Goal: Find specific page/section: Find specific page/section

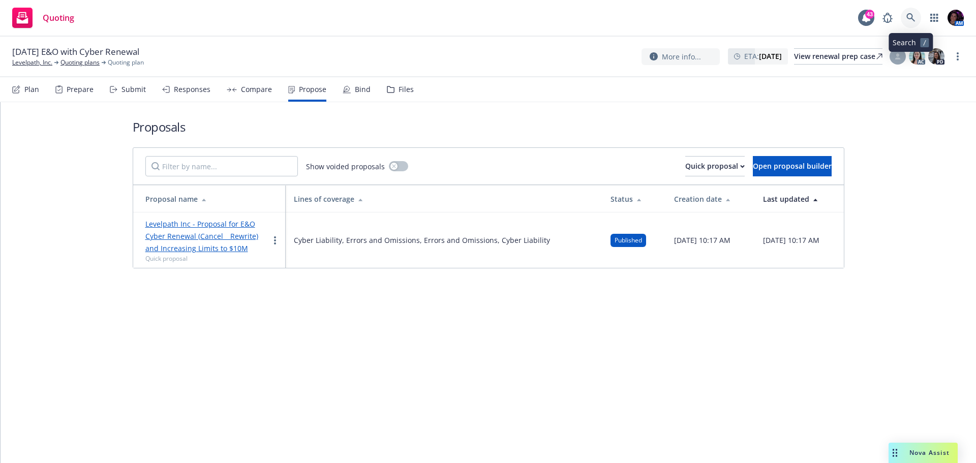
click at [910, 19] on icon at bounding box center [910, 17] width 9 height 9
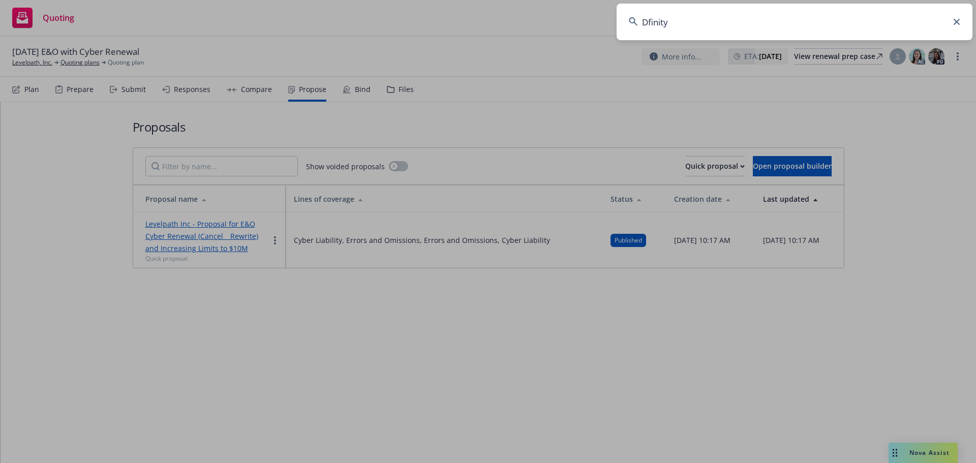
type input "Dfinity"
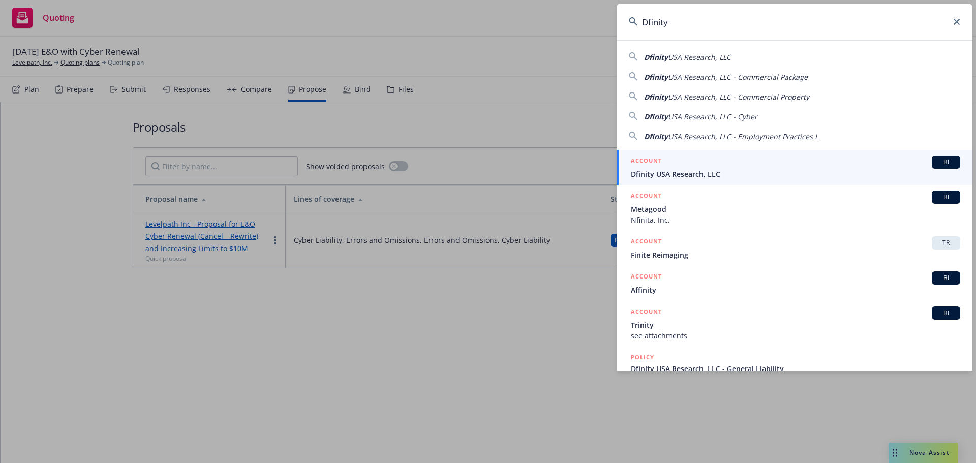
click at [705, 172] on span "Dfinity USA Research, LLC" at bounding box center [795, 174] width 329 height 11
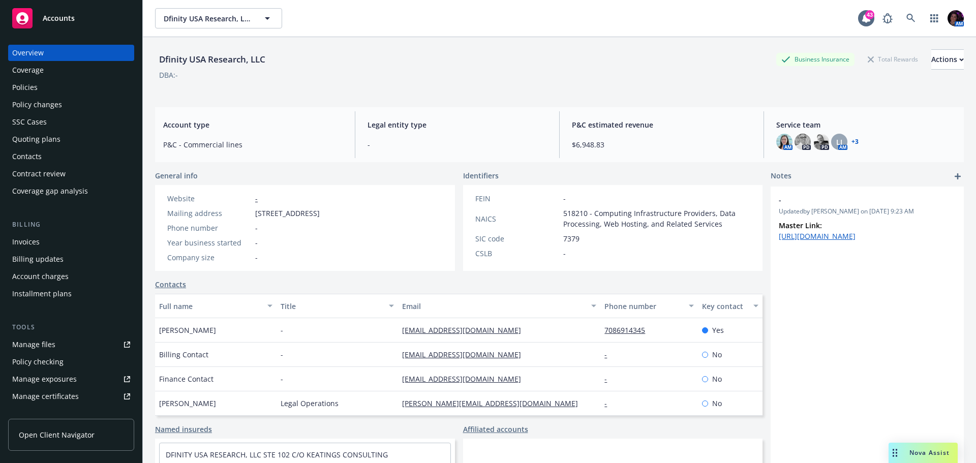
click at [45, 86] on div "Policies" at bounding box center [71, 87] width 118 height 16
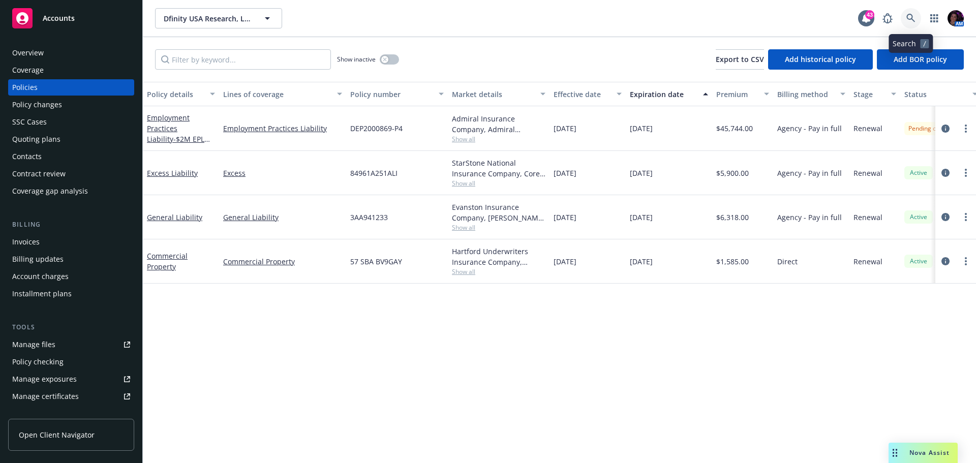
click at [914, 10] on link at bounding box center [911, 18] width 20 height 20
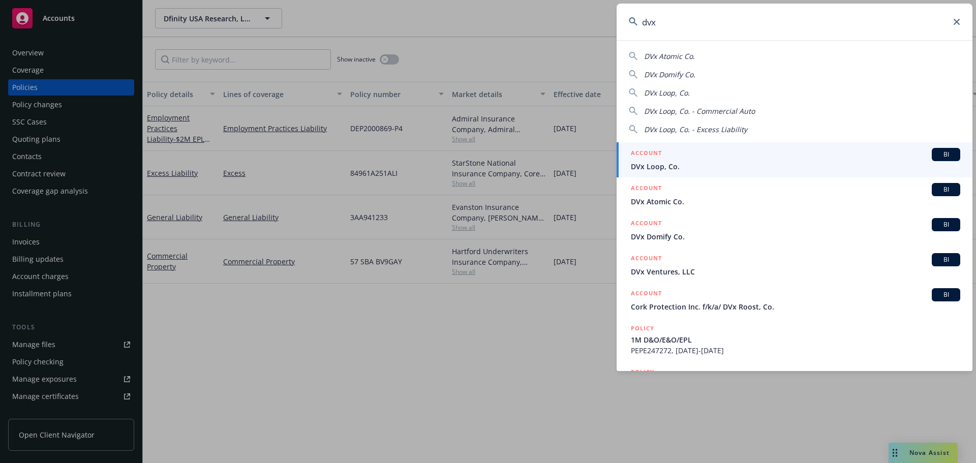
type input "dvx"
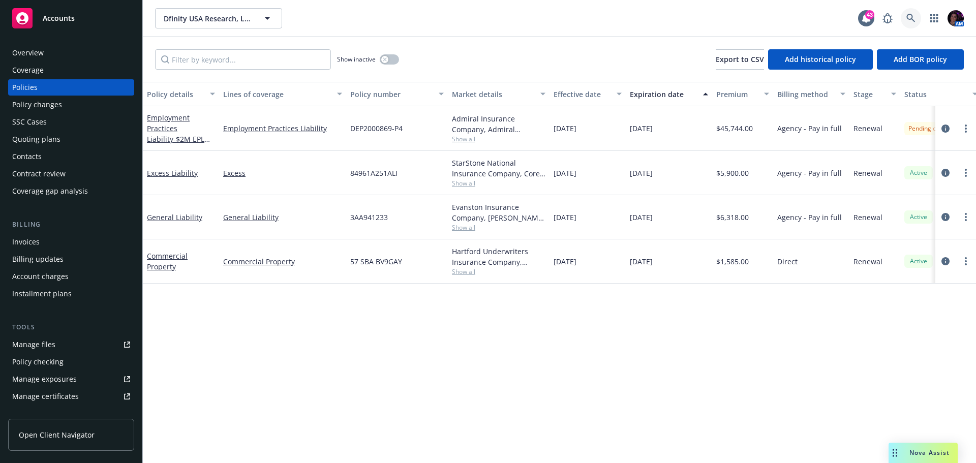
click at [906, 13] on link at bounding box center [911, 18] width 20 height 20
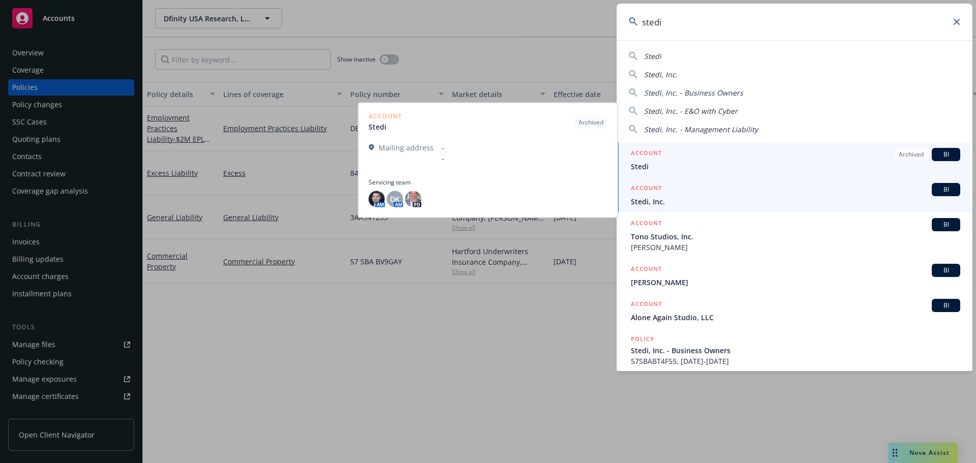
type input "stedi"
click at [692, 204] on span "Stedi, Inc." at bounding box center [795, 201] width 329 height 11
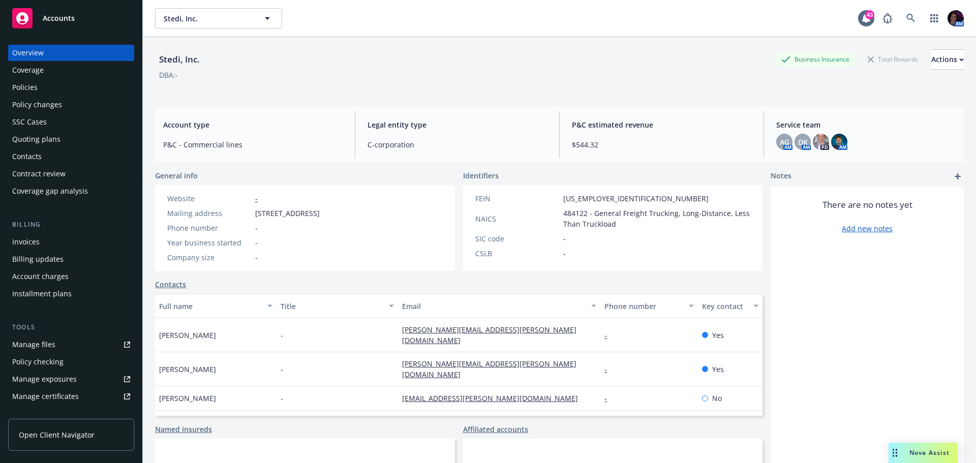
click at [47, 86] on div "Policies" at bounding box center [71, 87] width 118 height 16
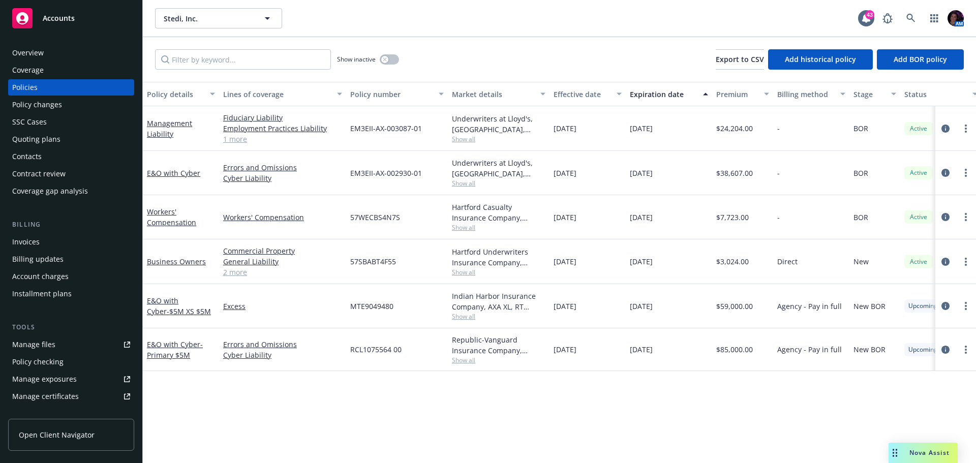
click at [77, 139] on div "Quoting plans" at bounding box center [71, 139] width 118 height 16
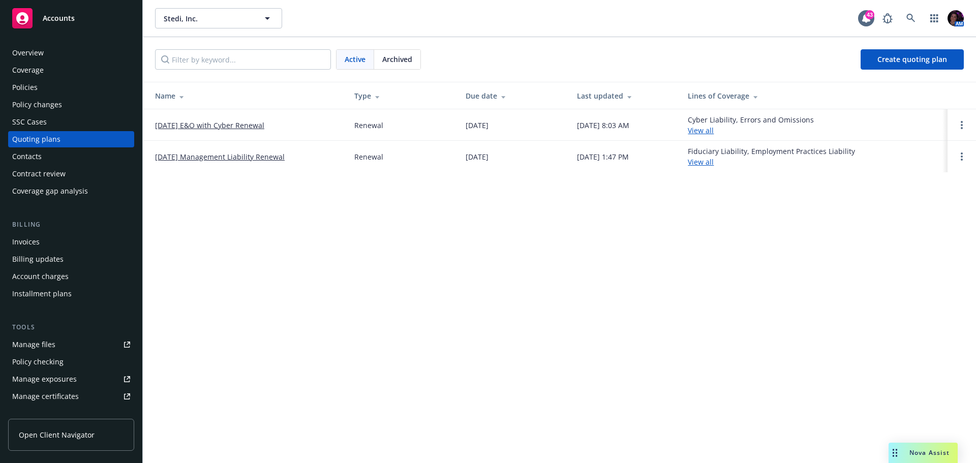
click at [250, 157] on link "[DATE] Management Liability Renewal" at bounding box center [220, 156] width 130 height 11
